Goal: Check status: Check status

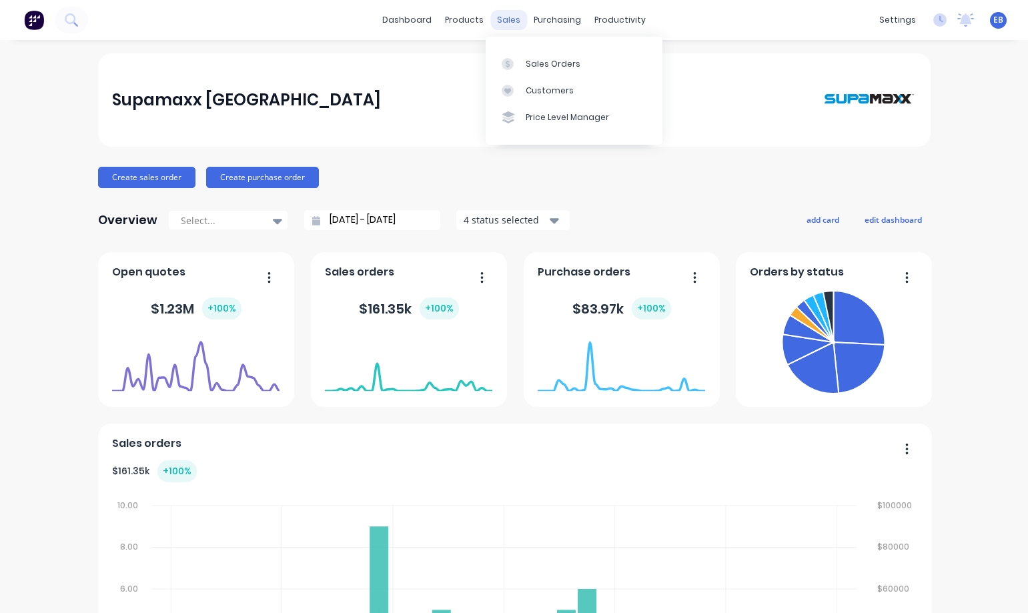
click at [501, 18] on div "sales" at bounding box center [508, 20] width 37 height 20
click at [543, 67] on div "Sales Orders" at bounding box center [553, 64] width 55 height 12
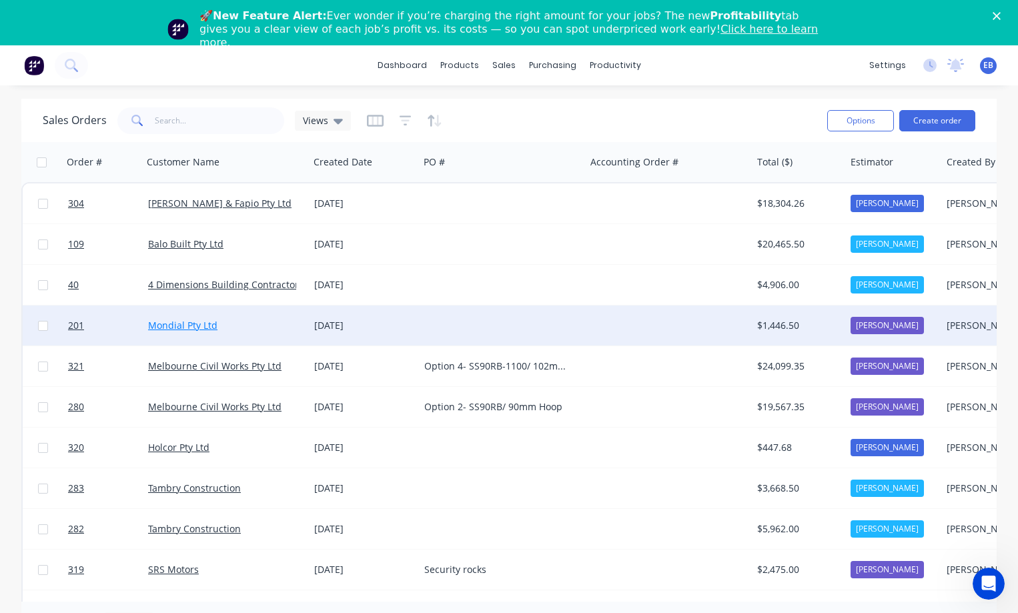
click at [203, 328] on link "Mondial Pty Ltd" at bounding box center [182, 325] width 69 height 13
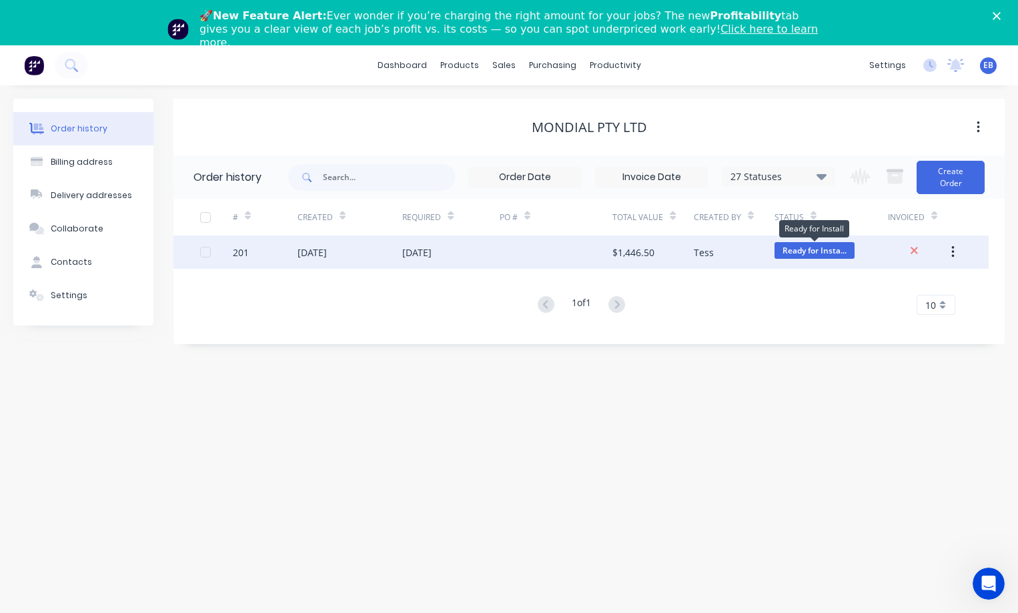
click at [799, 249] on span "Ready for Insta..." at bounding box center [815, 250] width 80 height 17
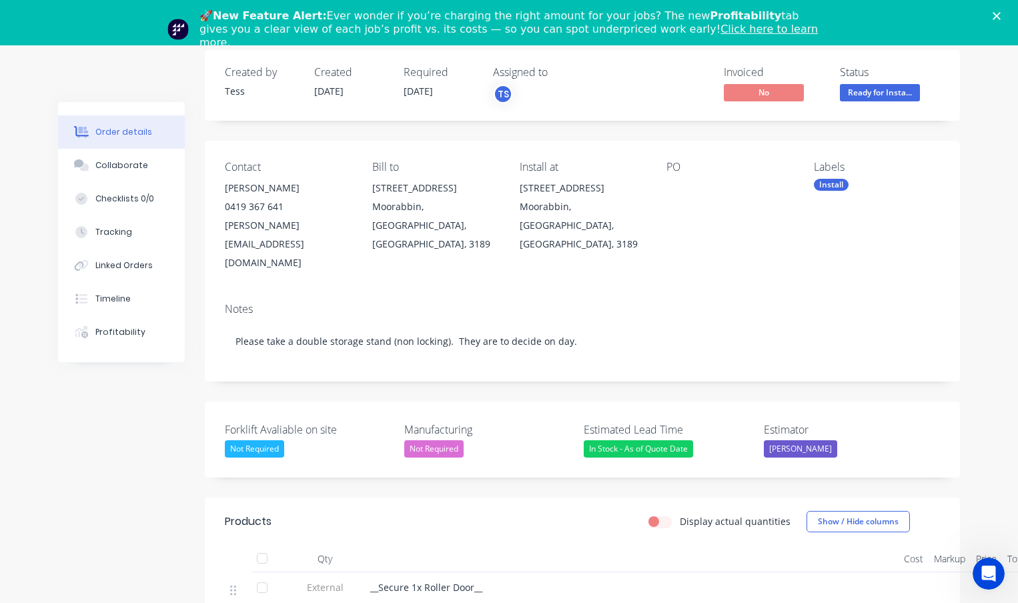
scroll to position [34, 0]
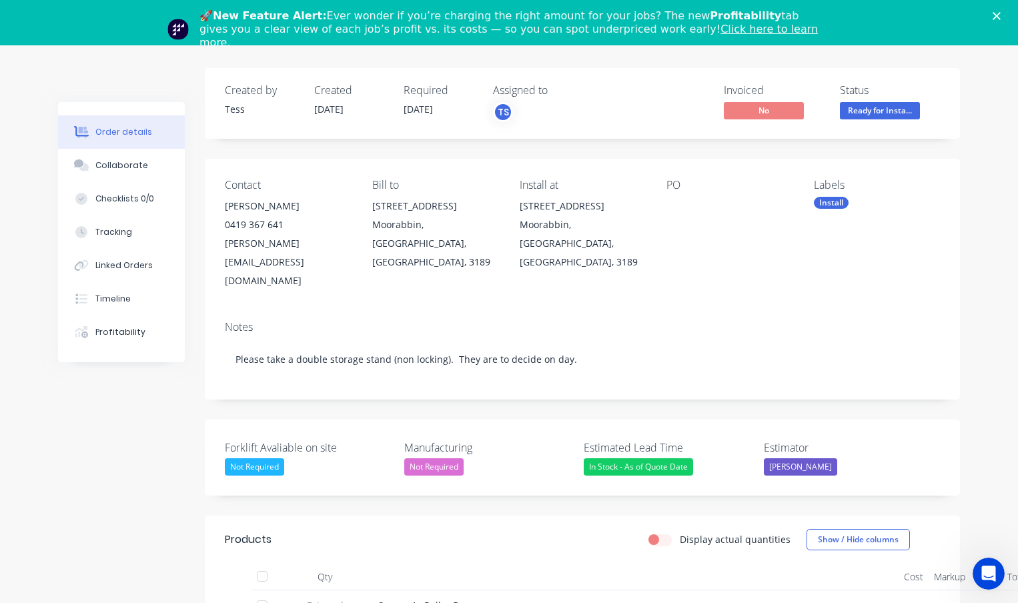
click at [842, 200] on div "Install" at bounding box center [831, 203] width 35 height 12
